Goal: Information Seeking & Learning: Find specific page/section

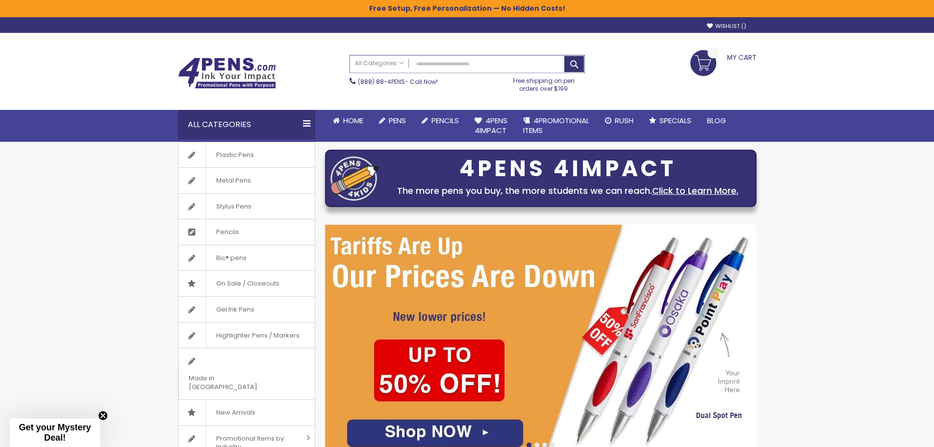
click at [442, 68] on input "Search" at bounding box center [467, 63] width 234 height 17
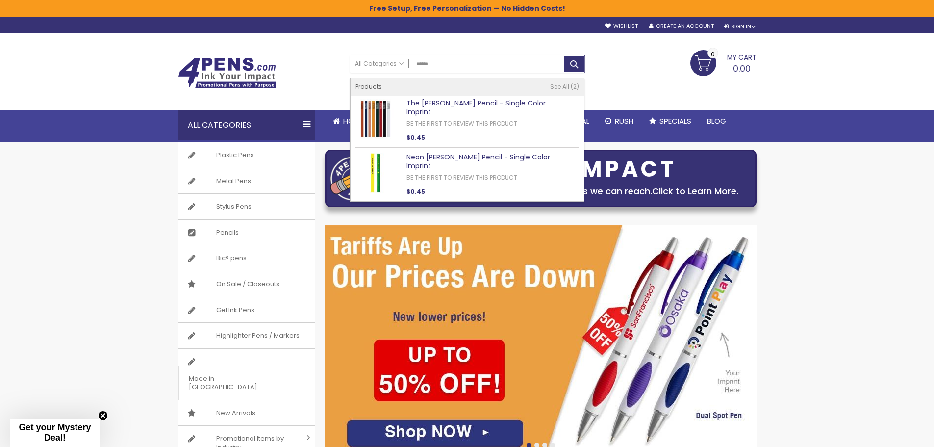
type input "******"
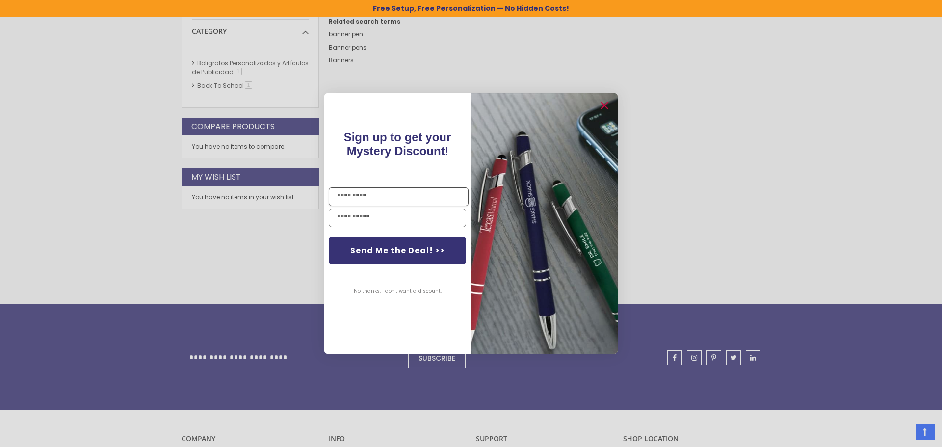
scroll to position [214, 0]
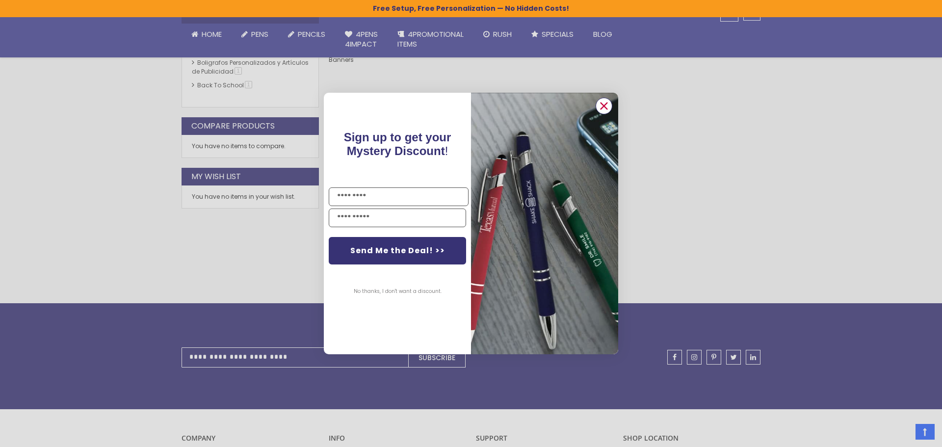
click at [602, 106] on circle "Close dialog" at bounding box center [603, 106] width 15 height 15
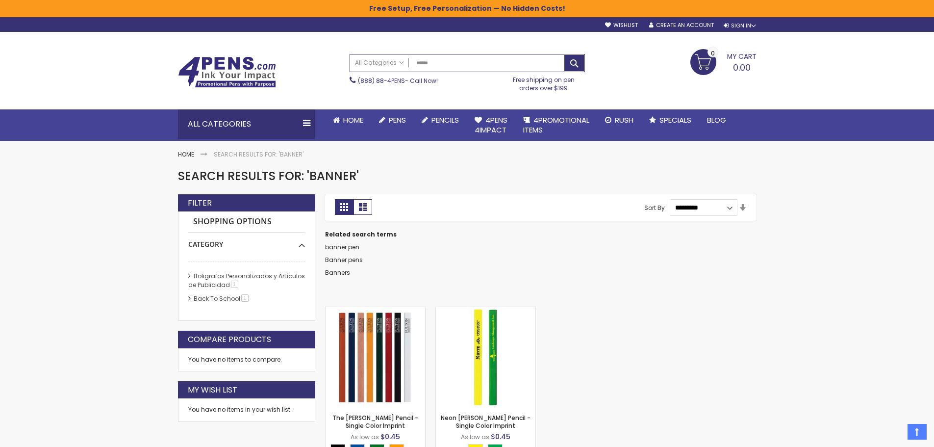
scroll to position [0, 0]
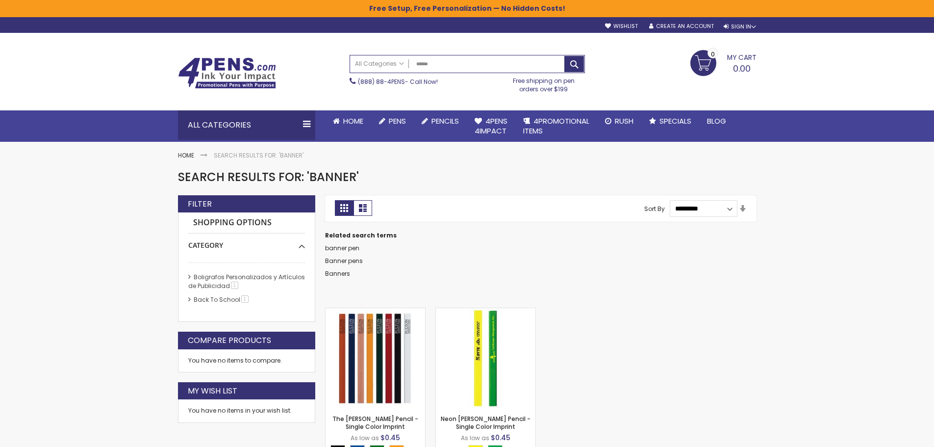
click at [231, 72] on img at bounding box center [227, 72] width 98 height 31
